Goal: Task Accomplishment & Management: Manage account settings

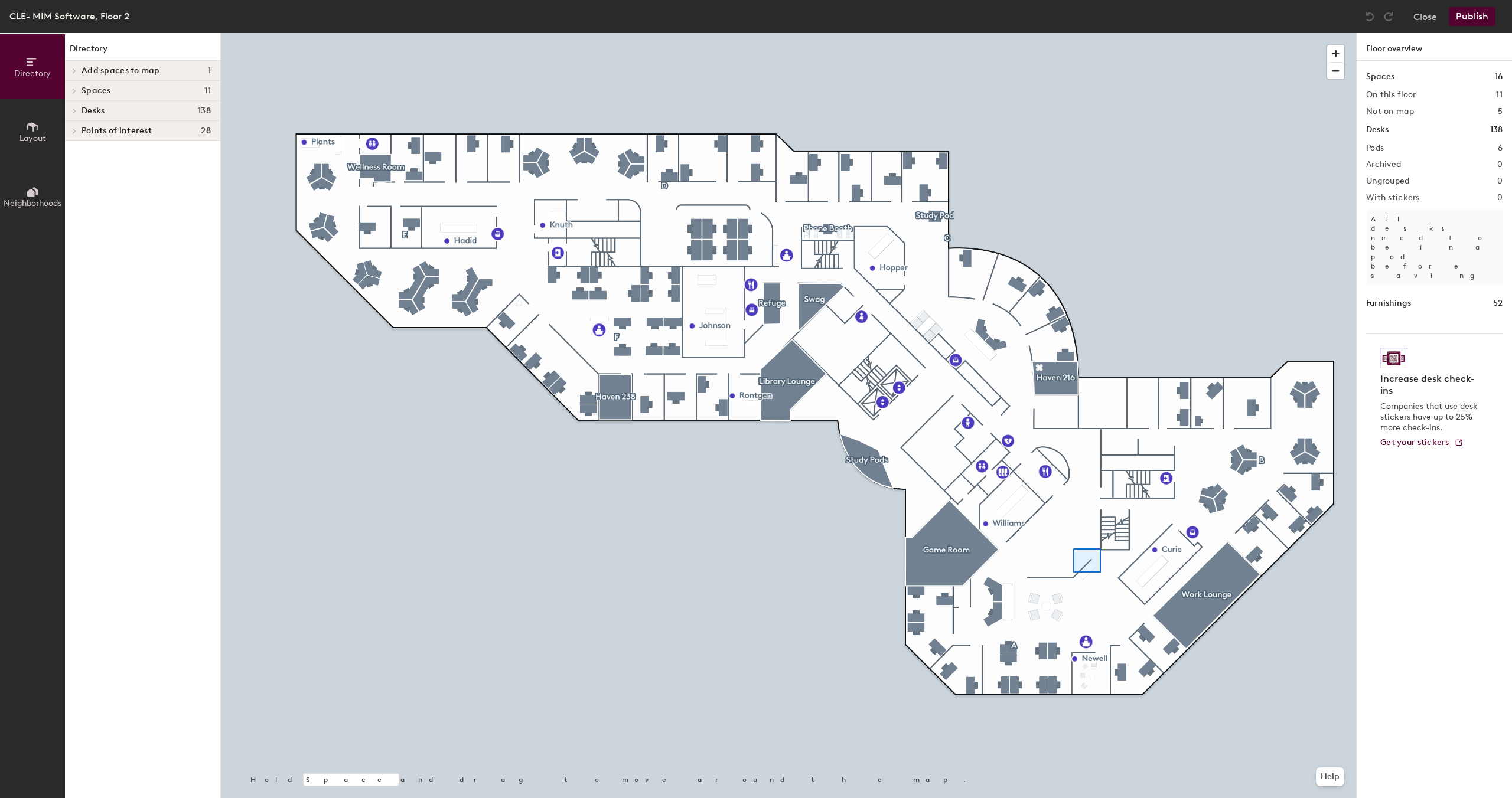
click at [1073, 33] on div at bounding box center [788, 33] width 1134 height 0
click at [1117, 33] on div at bounding box center [788, 33] width 1134 height 0
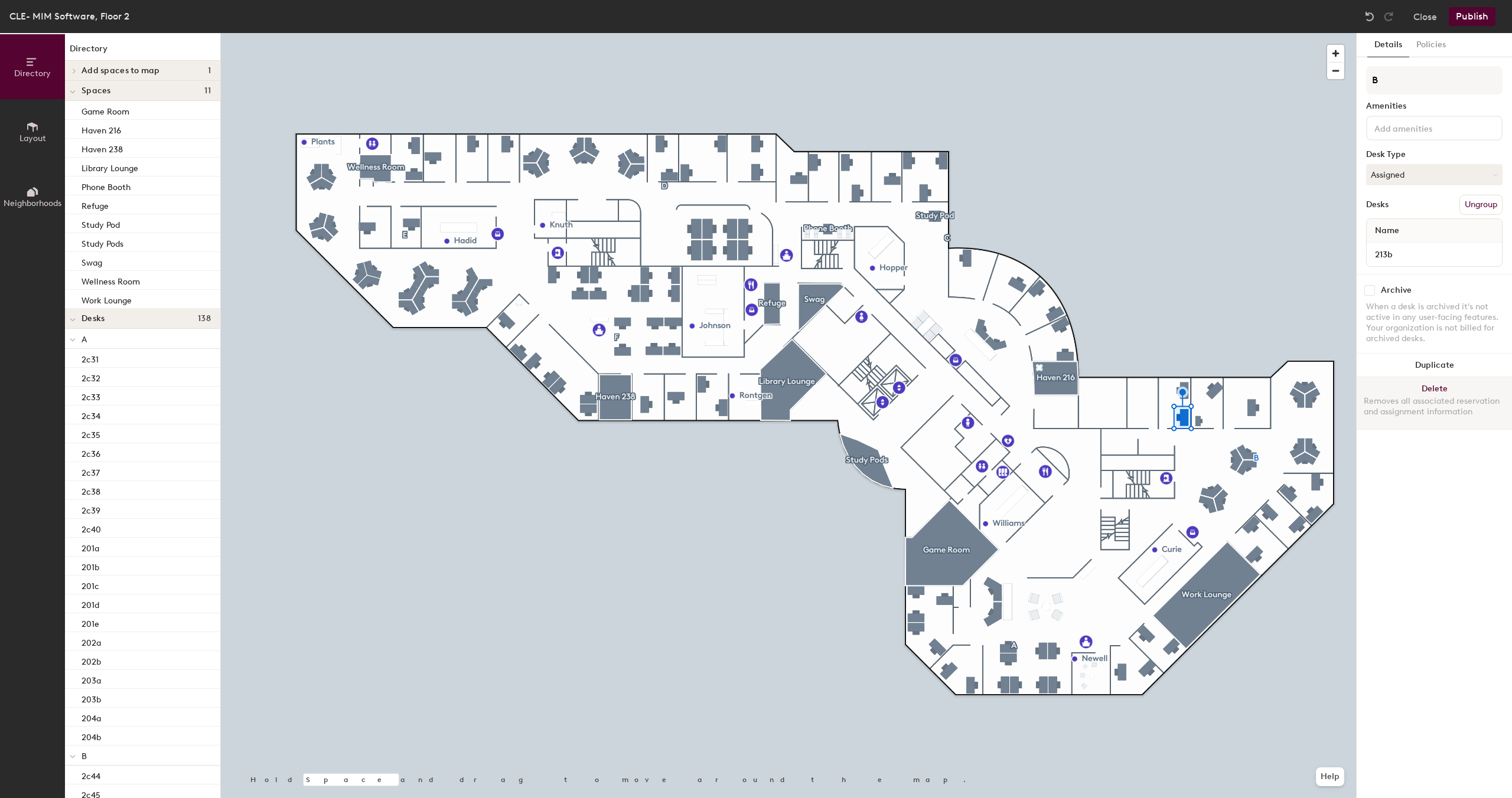
click at [1432, 391] on button "Delete Removes all associated reservation and assignment information" at bounding box center [1434, 403] width 155 height 52
click at [1448, 389] on button "Delete Removes all associated reservation and assignment information" at bounding box center [1434, 403] width 155 height 52
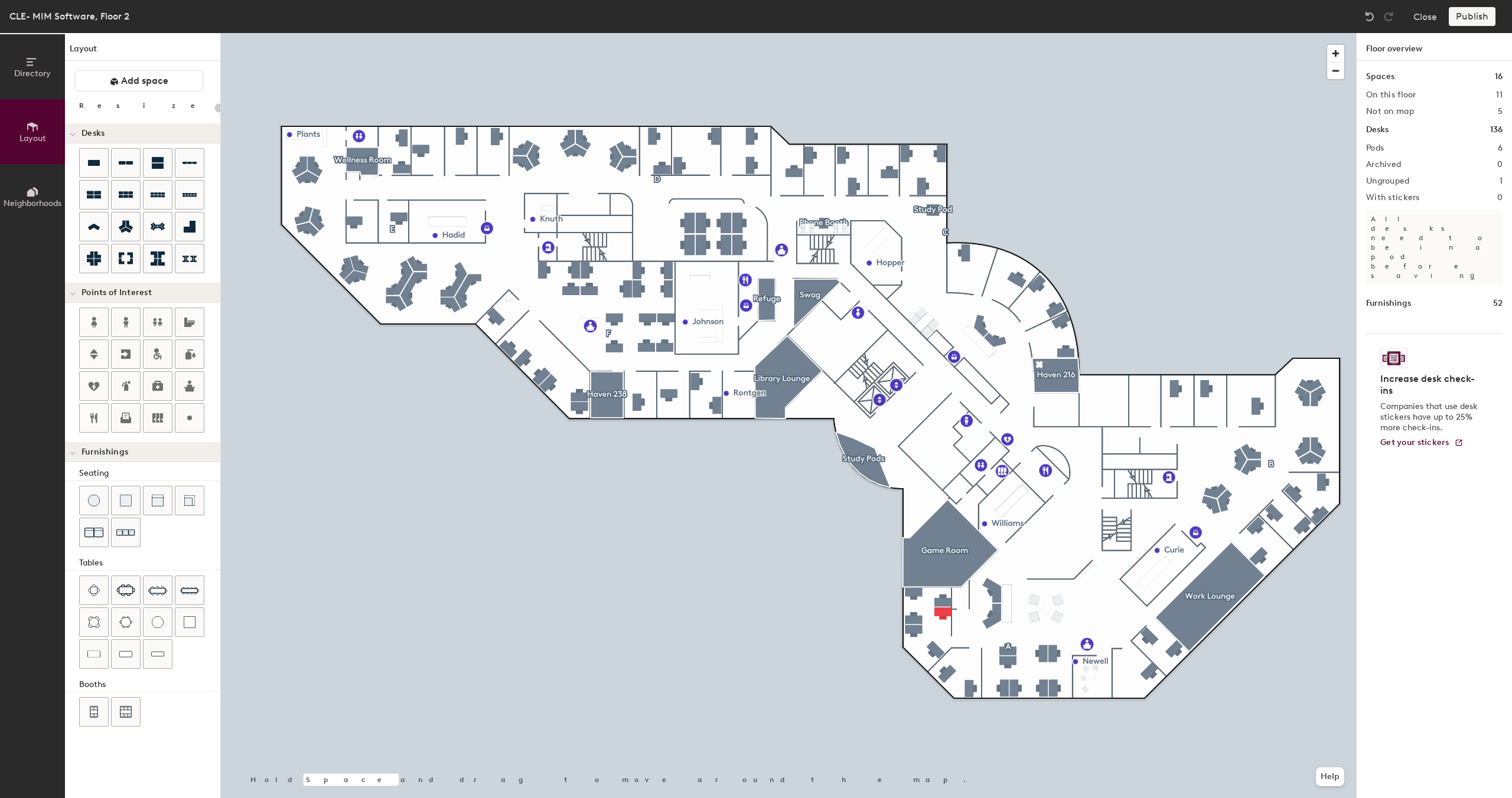
type input "100"
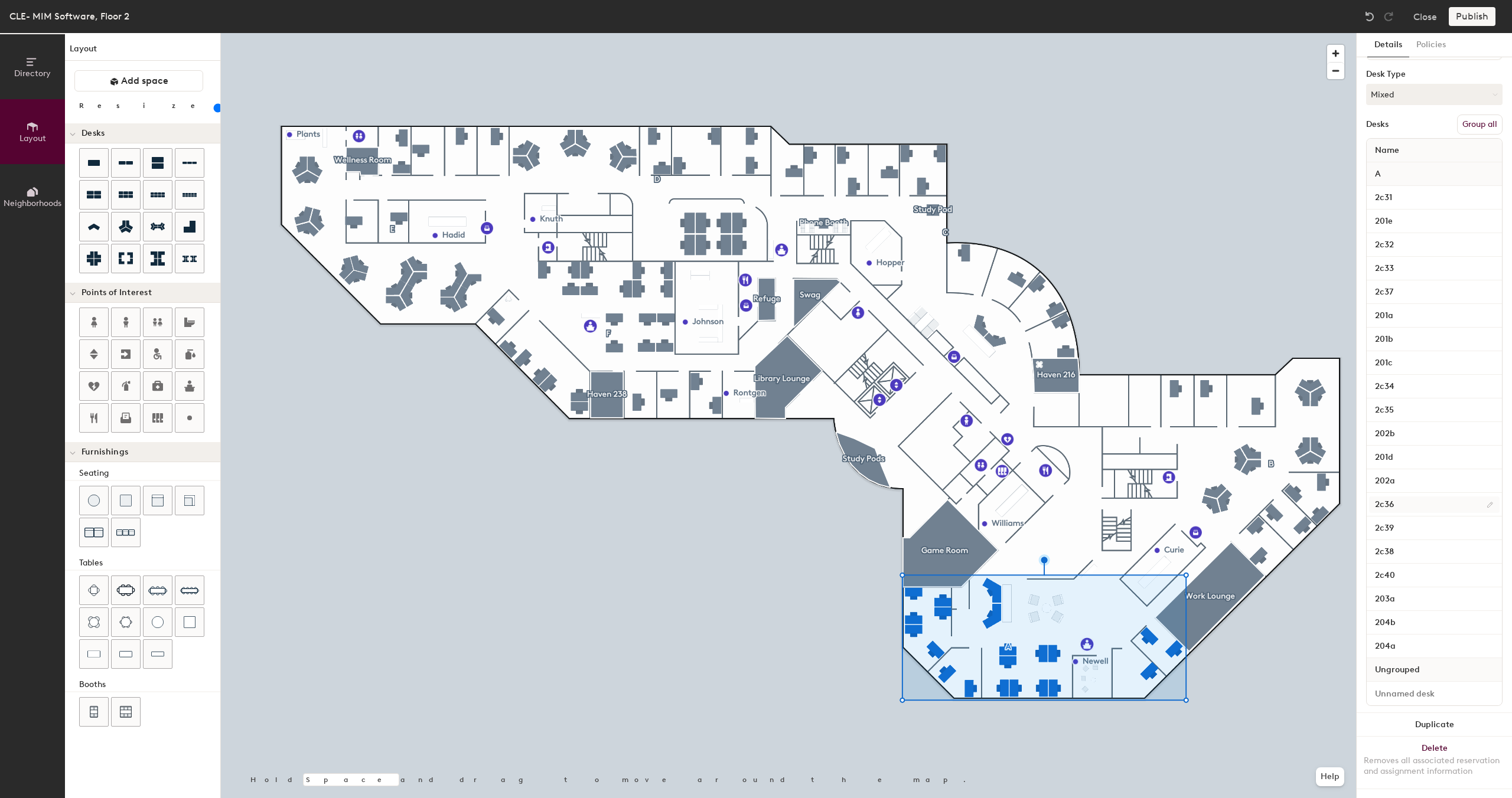
scroll to position [110, 0]
click at [1469, 114] on button "Group all" at bounding box center [1480, 124] width 46 height 20
click at [1420, 461] on input at bounding box center [1434, 461] width 131 height 16
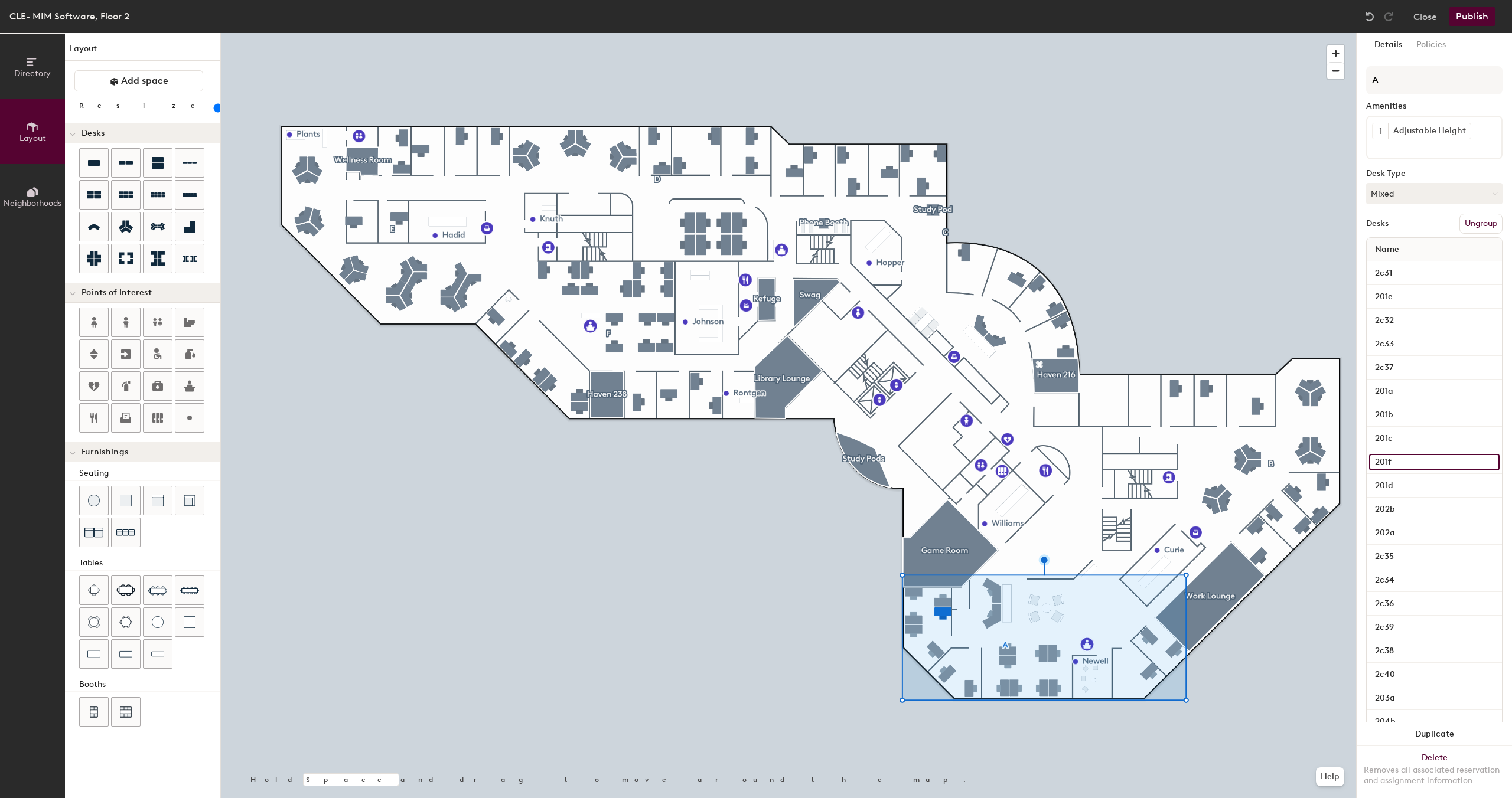
type input "201f"
click at [1470, 21] on button "Publish" at bounding box center [1471, 16] width 47 height 19
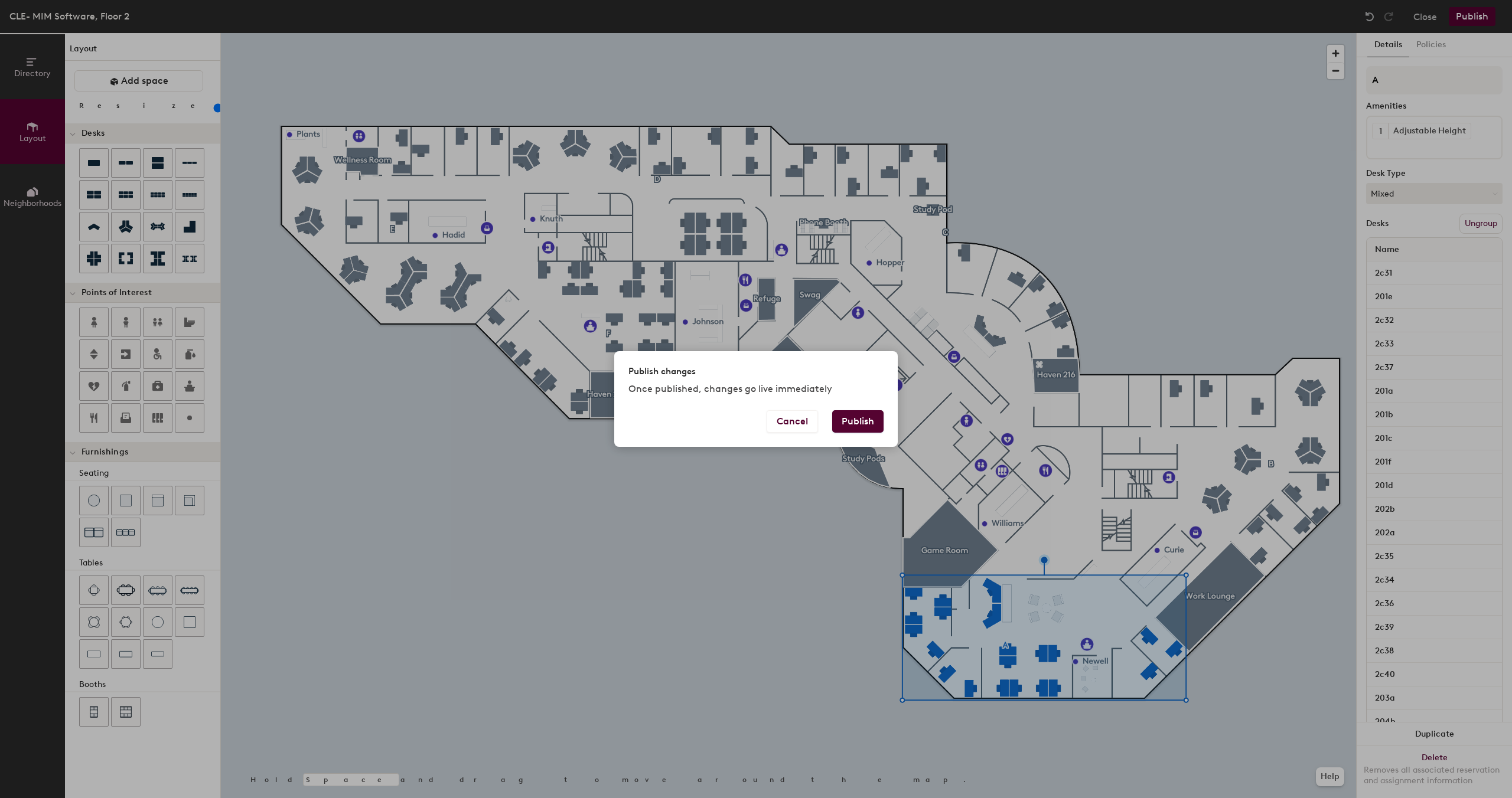
click at [868, 416] on button "Publish" at bounding box center [858, 421] width 51 height 23
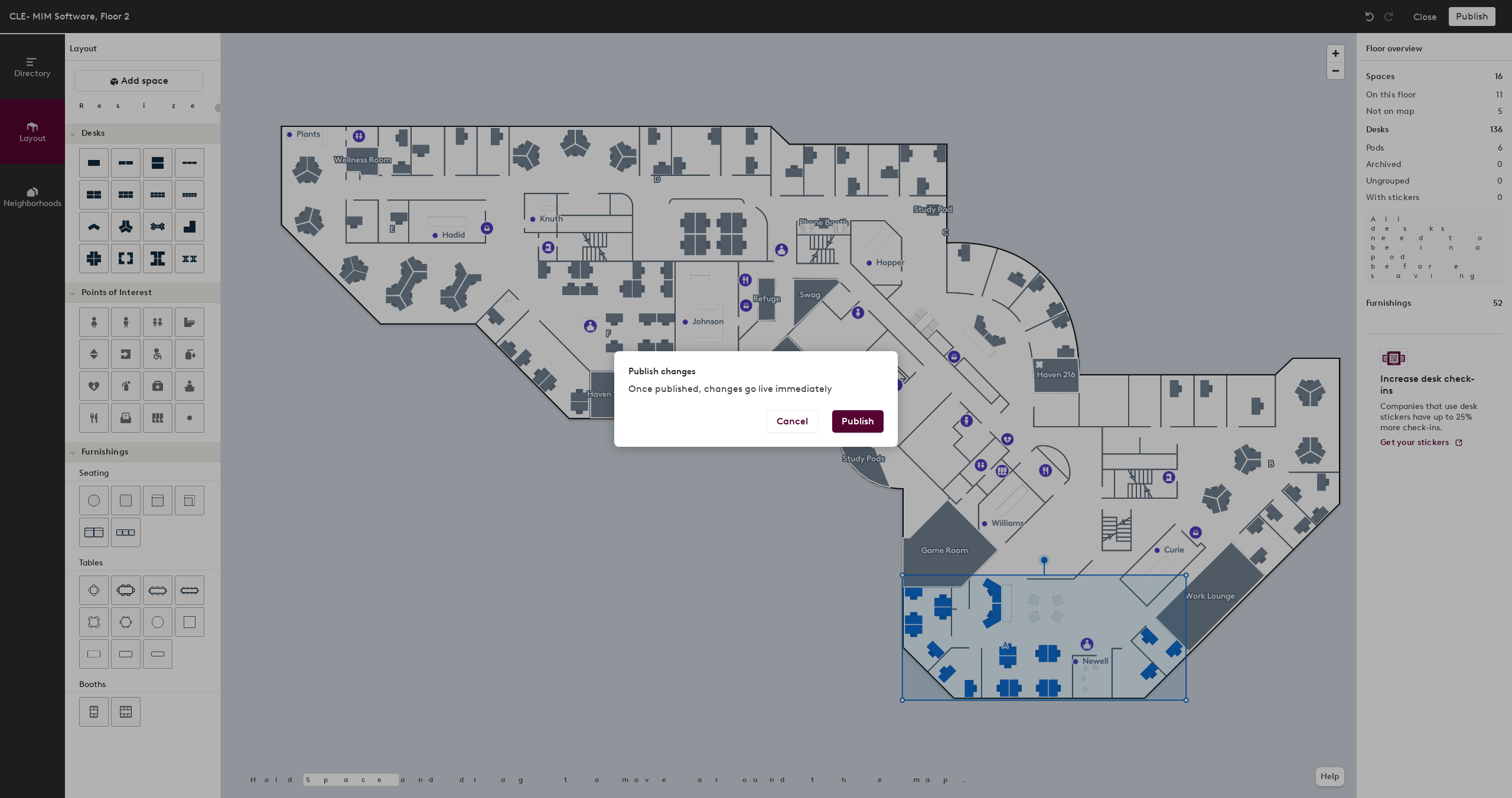
type input "20"
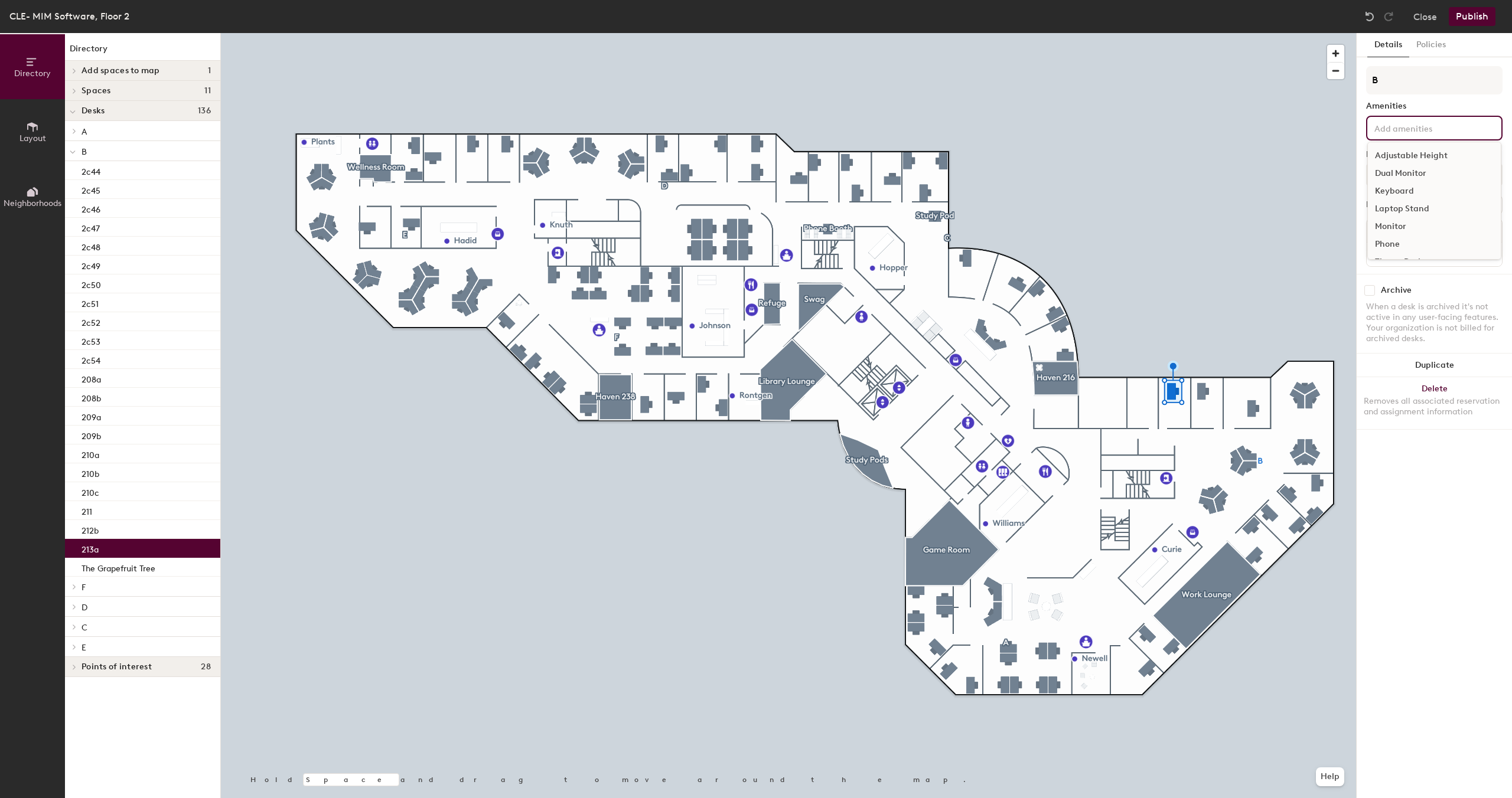
click at [1426, 132] on input at bounding box center [1424, 127] width 106 height 14
click at [1423, 154] on div "Adjustable Height" at bounding box center [1433, 155] width 133 height 18
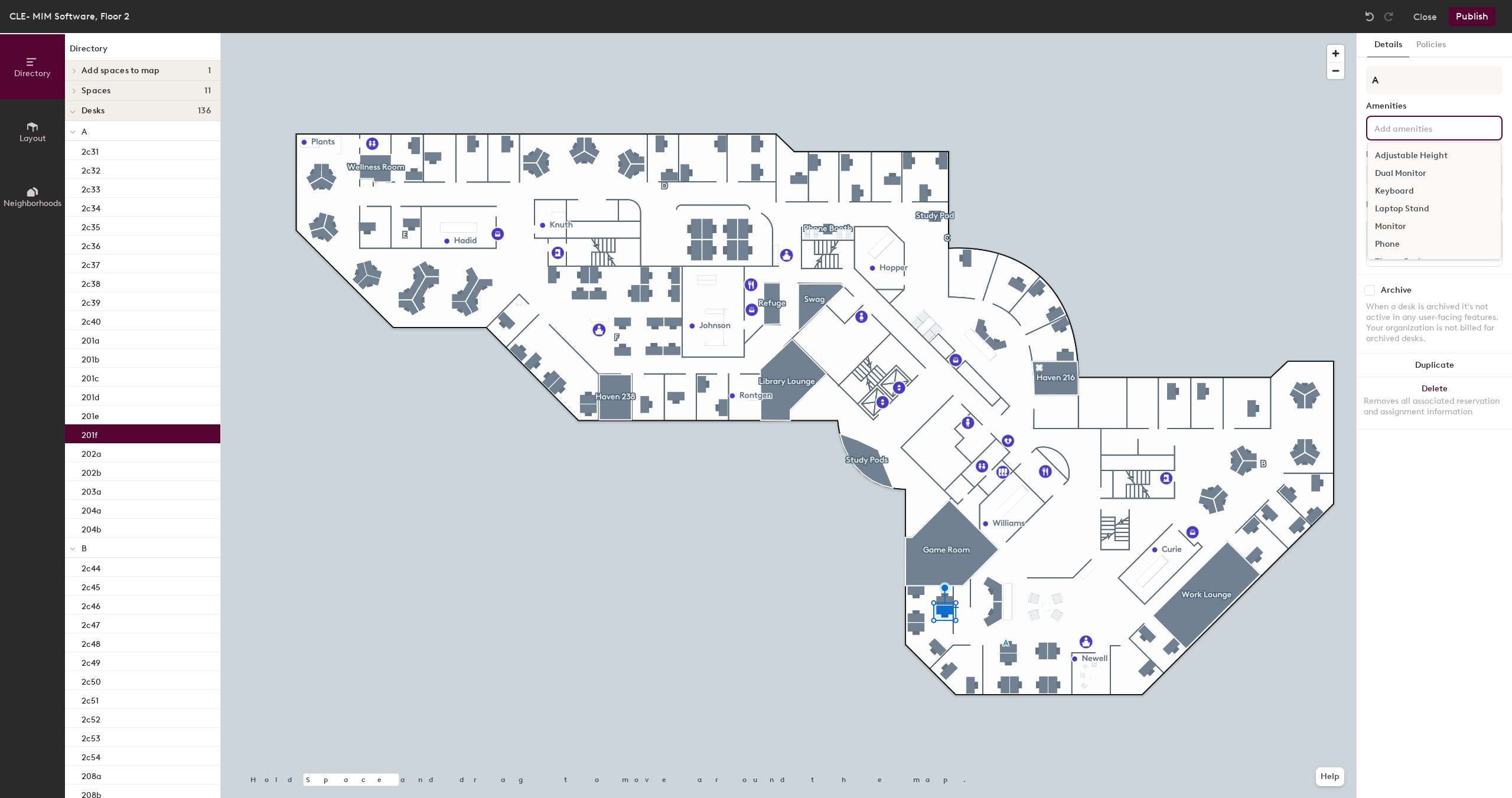
click at [1461, 134] on input at bounding box center [1424, 127] width 106 height 14
click at [1436, 153] on div "Adjustable Height" at bounding box center [1433, 155] width 133 height 18
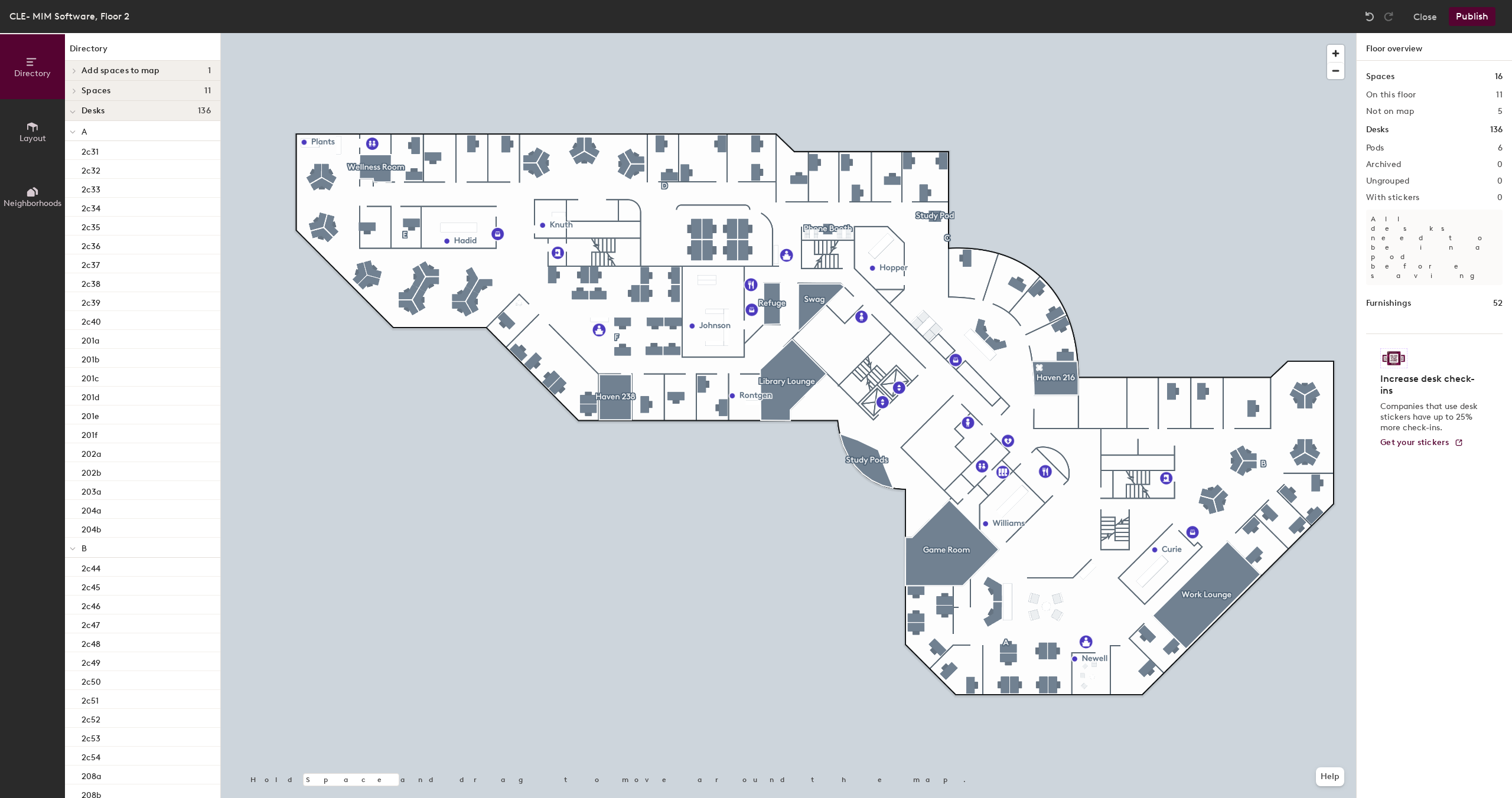
click at [1458, 16] on button "Publish" at bounding box center [1471, 16] width 47 height 19
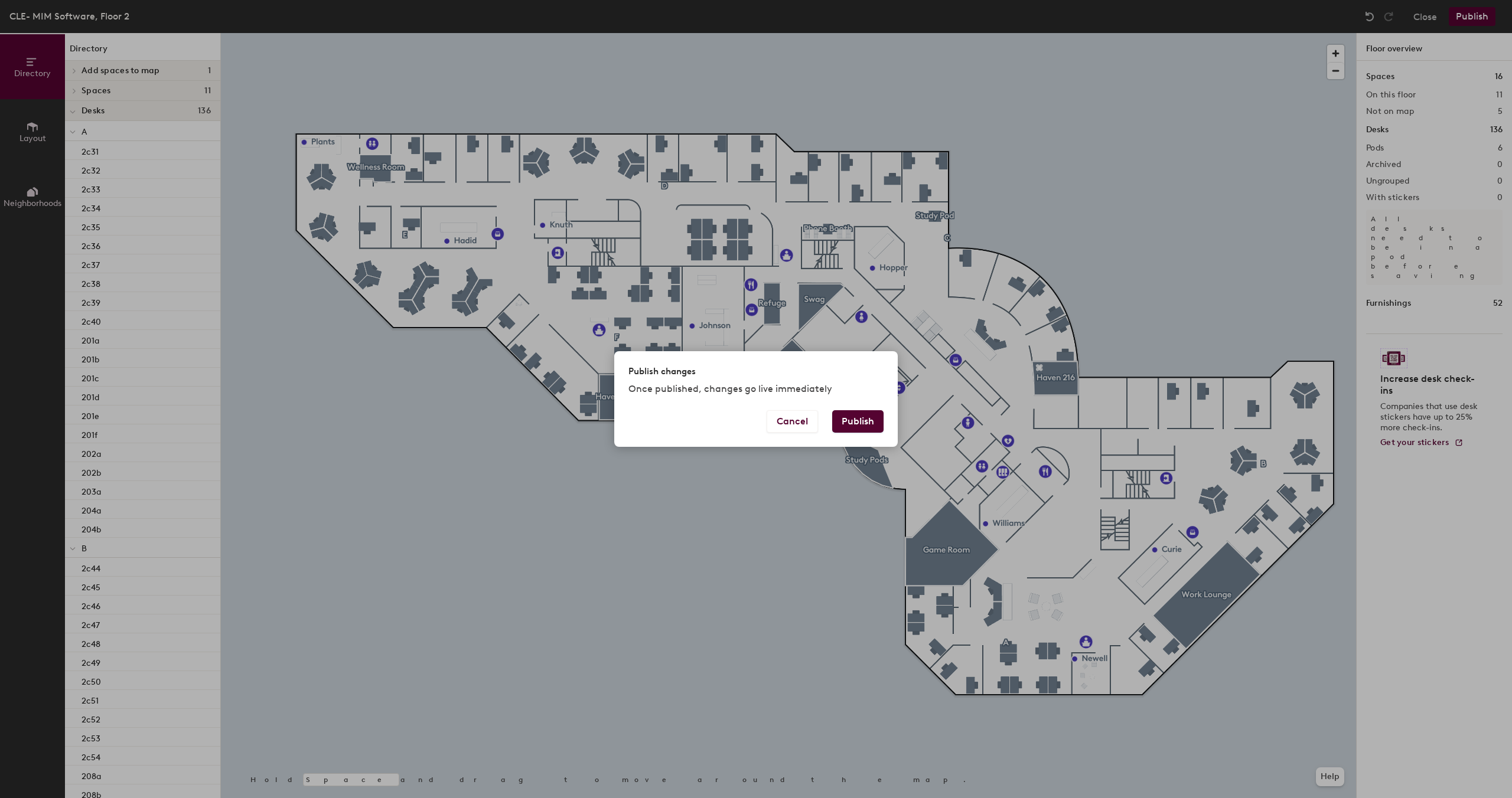
click at [862, 420] on button "Publish" at bounding box center [858, 421] width 51 height 23
